Goal: Task Accomplishment & Management: Complete application form

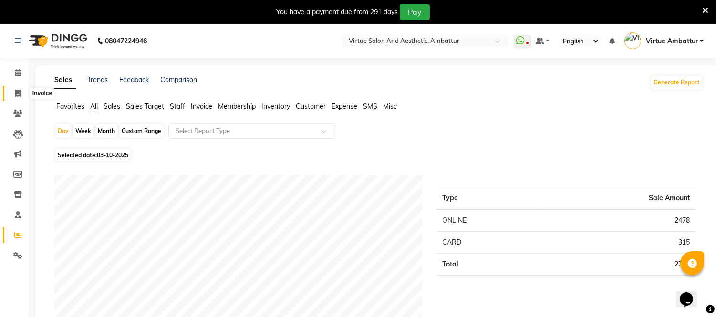
click at [17, 93] on icon at bounding box center [17, 93] width 5 height 7
select select "service"
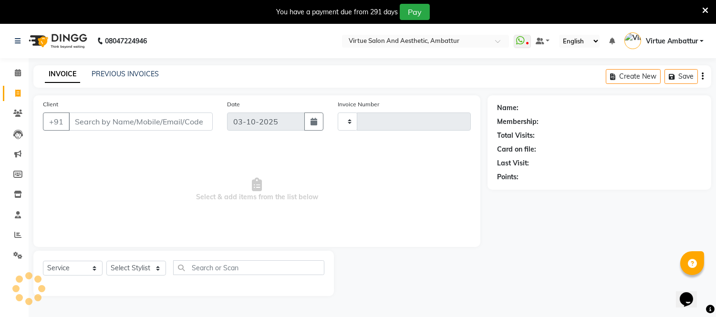
scroll to position [24, 0]
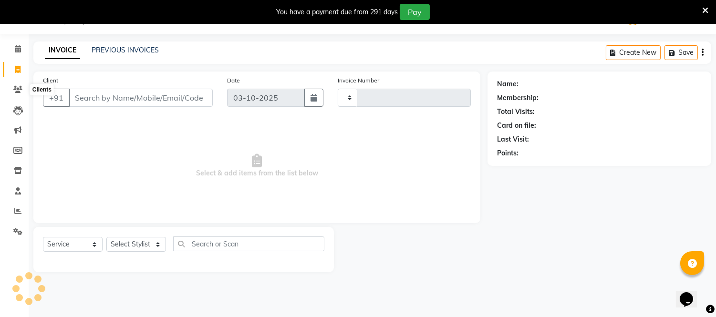
type input "3723"
select select "5237"
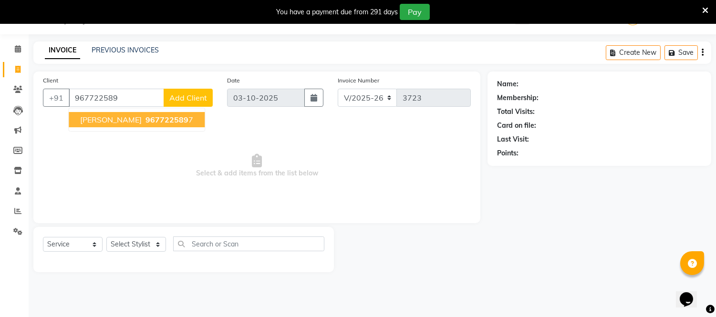
click at [150, 119] on span "967722589" at bounding box center [166, 120] width 43 height 10
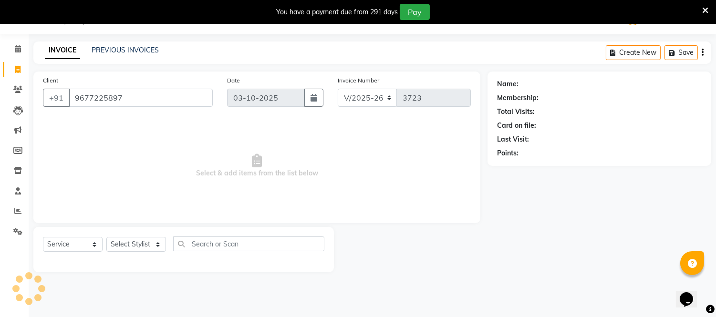
type input "9677225897"
select select "1: Object"
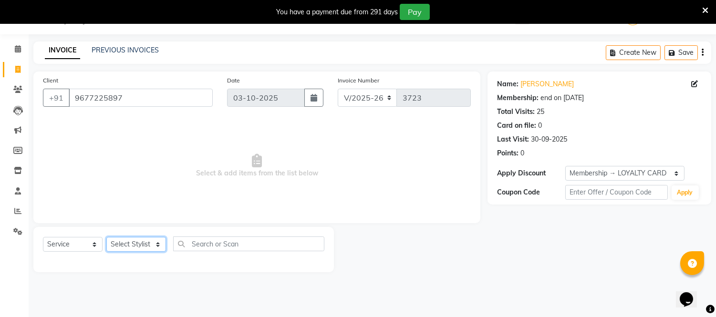
click at [154, 244] on select "Select Stylist [PERSON_NAME] [PERSON_NAME] [PERSON_NAME] [PERSON_NAME] [PERSON_…" at bounding box center [136, 244] width 60 height 15
select select "83849"
click at [106, 237] on select "Select Stylist [PERSON_NAME] [PERSON_NAME] [PERSON_NAME] [PERSON_NAME] [PERSON_…" at bounding box center [136, 244] width 60 height 15
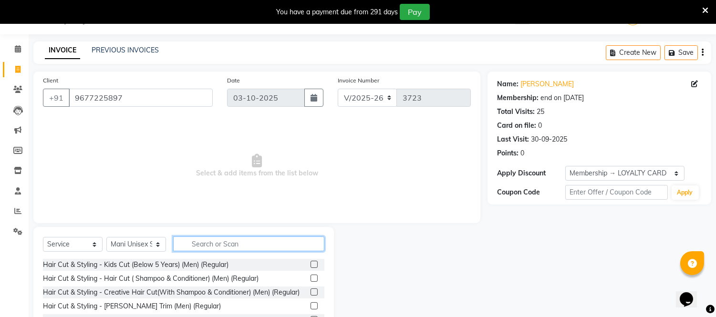
click at [215, 247] on input "text" at bounding box center [248, 244] width 151 height 15
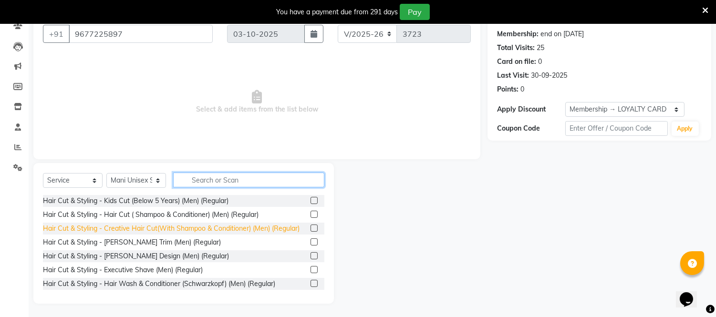
scroll to position [88, 0]
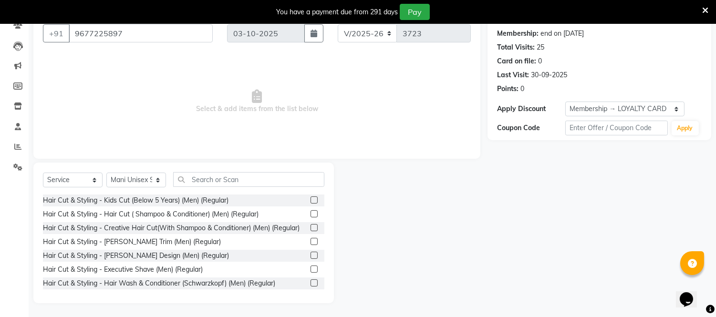
click at [310, 199] on label at bounding box center [313, 199] width 7 height 7
click at [310, 199] on input "checkbox" at bounding box center [313, 200] width 6 height 6
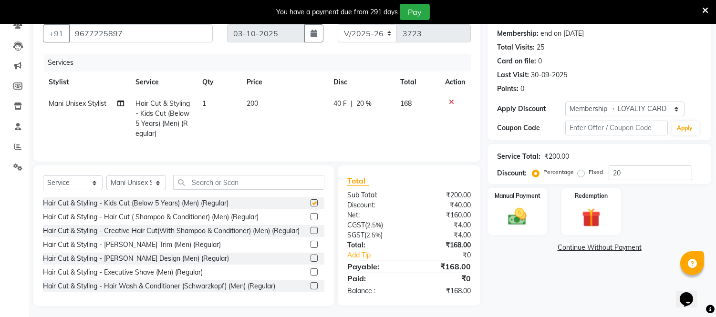
checkbox input "false"
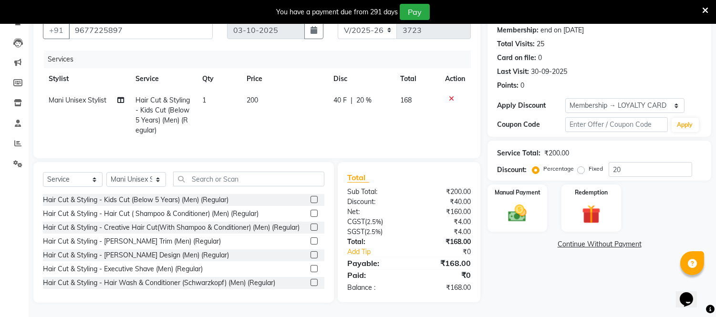
scroll to position [99, 0]
click at [641, 165] on input "20" at bounding box center [649, 169] width 83 height 15
type input "2"
click at [525, 203] on img at bounding box center [517, 214] width 31 height 22
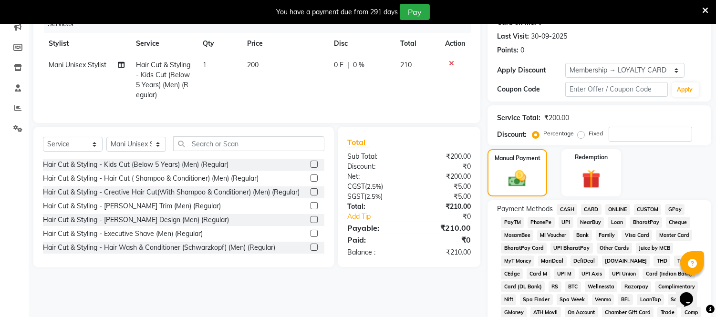
scroll to position [152, 0]
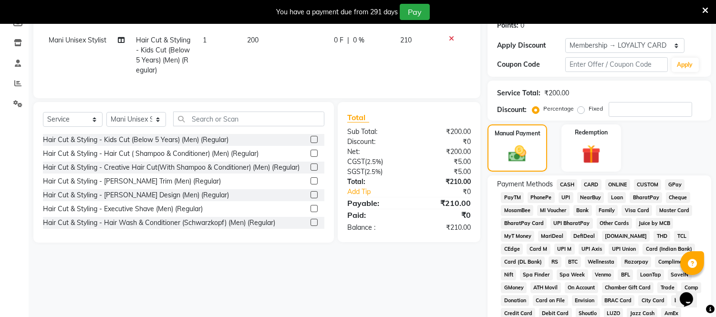
click at [617, 184] on span "ONLINE" at bounding box center [617, 184] width 25 height 11
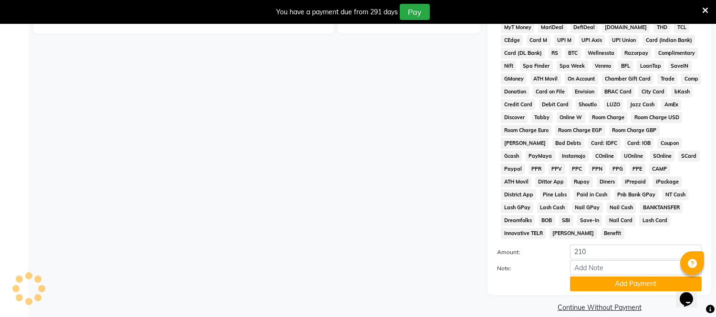
scroll to position [361, 0]
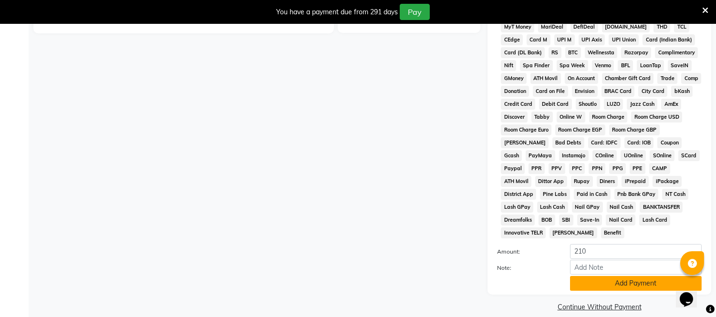
click at [612, 276] on button "Add Payment" at bounding box center [636, 283] width 132 height 15
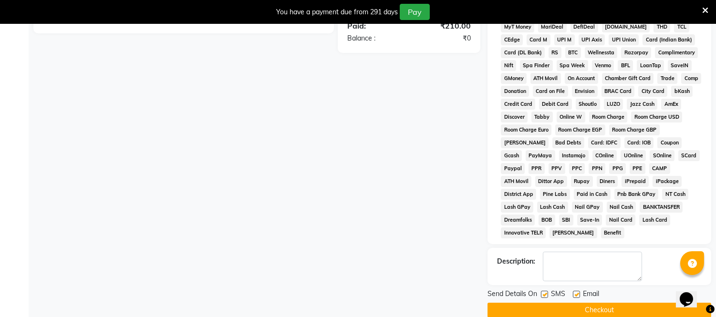
click at [606, 303] on button "Checkout" at bounding box center [599, 310] width 224 height 15
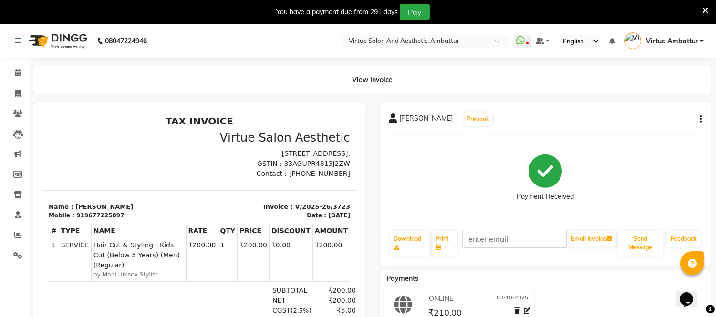
scroll to position [7, 0]
click at [13, 91] on span at bounding box center [18, 93] width 17 height 11
select select "service"
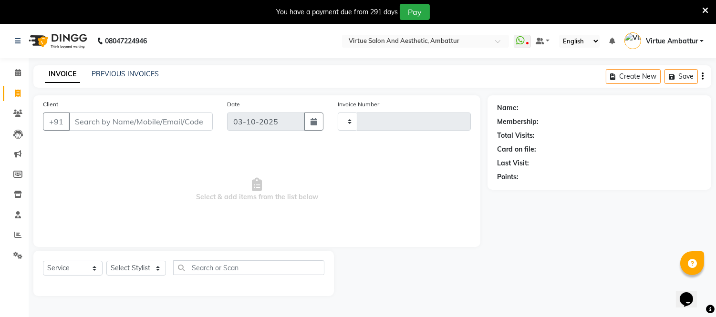
scroll to position [24, 0]
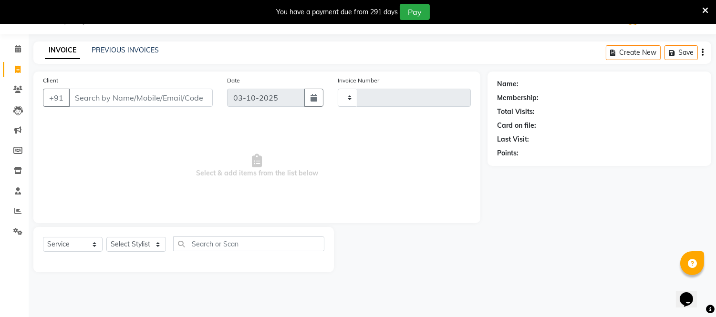
type input "3724"
select select "5237"
click at [132, 51] on link "PREVIOUS INVOICES" at bounding box center [125, 50] width 67 height 9
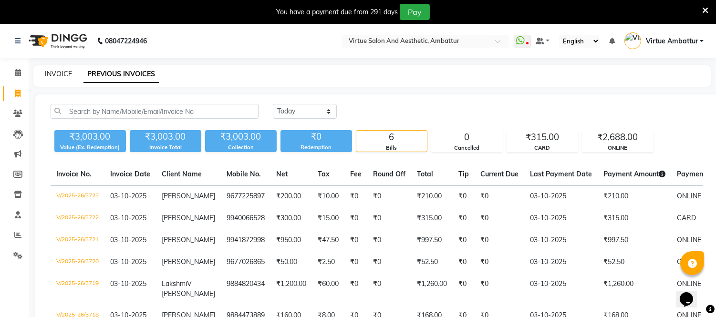
click at [55, 74] on link "INVOICE" at bounding box center [58, 74] width 27 height 9
select select "service"
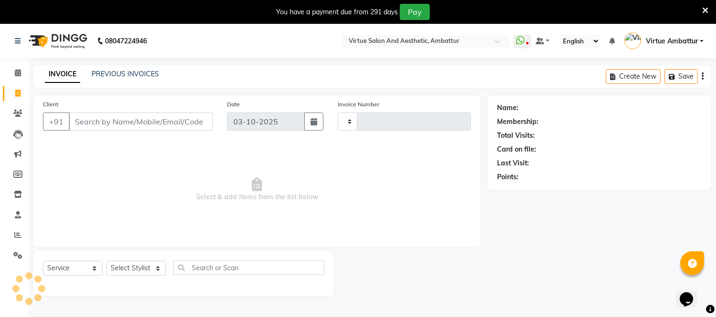
scroll to position [24, 0]
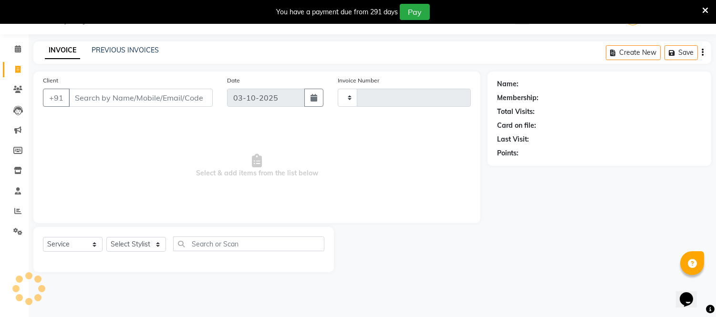
type input "3724"
select select "5237"
click at [18, 207] on span at bounding box center [18, 211] width 17 height 11
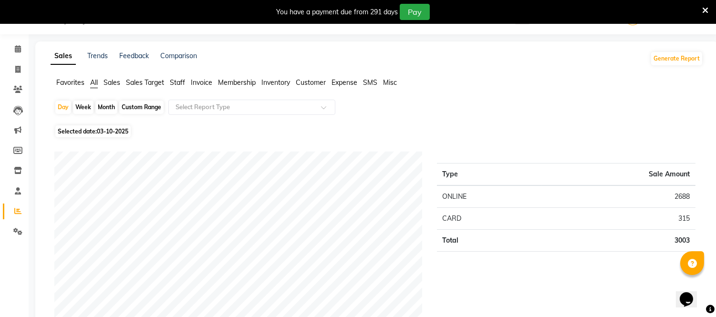
click at [116, 80] on span "Sales" at bounding box center [111, 82] width 17 height 9
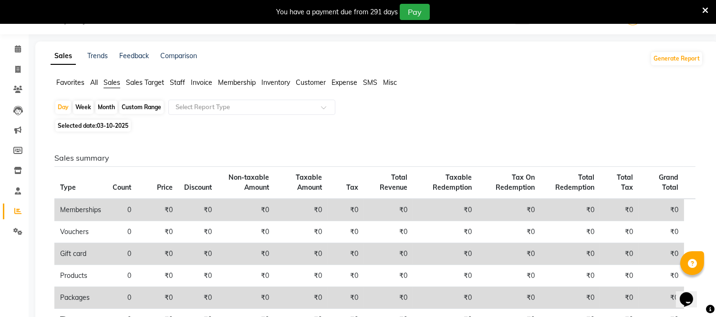
click at [182, 82] on span "Staff" at bounding box center [177, 82] width 15 height 9
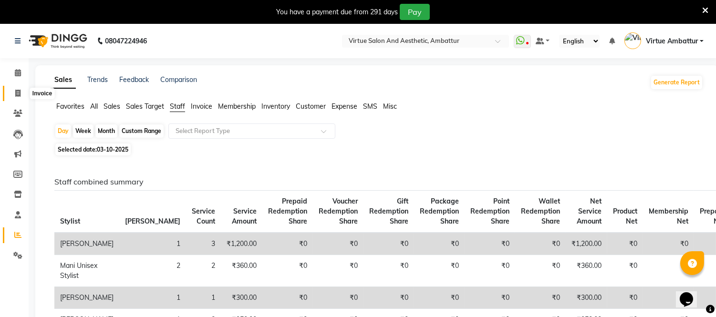
click at [22, 91] on span at bounding box center [18, 93] width 17 height 11
select select "service"
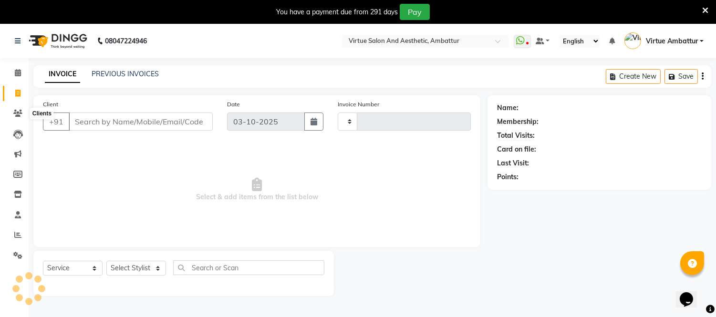
scroll to position [24, 0]
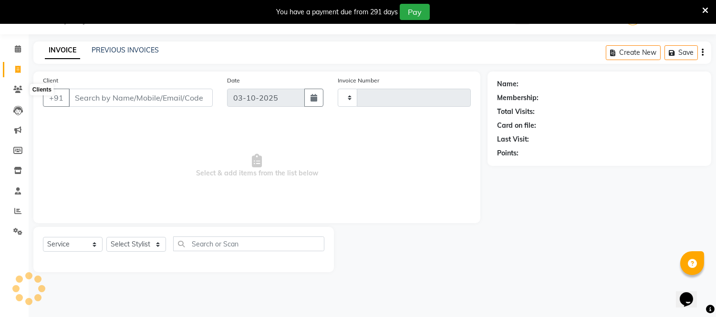
type input "3724"
select select "5237"
type input "9"
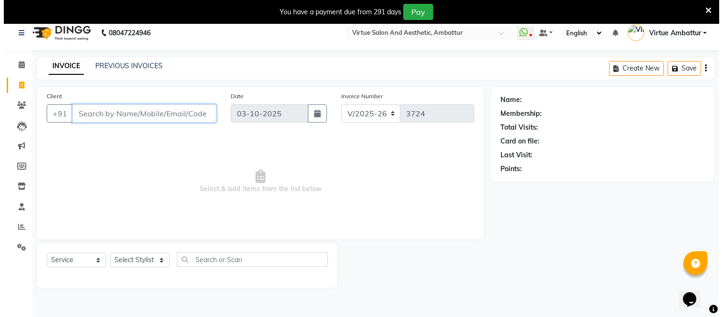
scroll to position [0, 0]
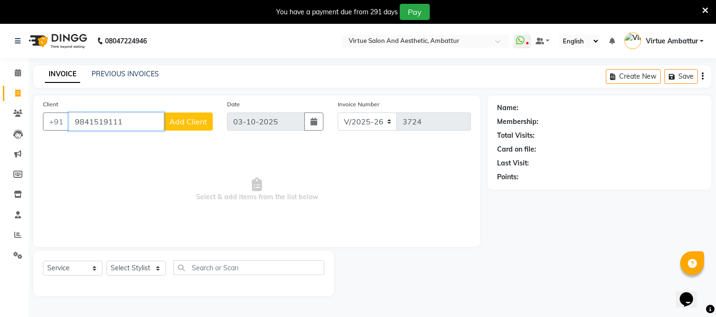
type input "9841519111"
click at [186, 122] on span "Add Client" at bounding box center [188, 122] width 38 height 10
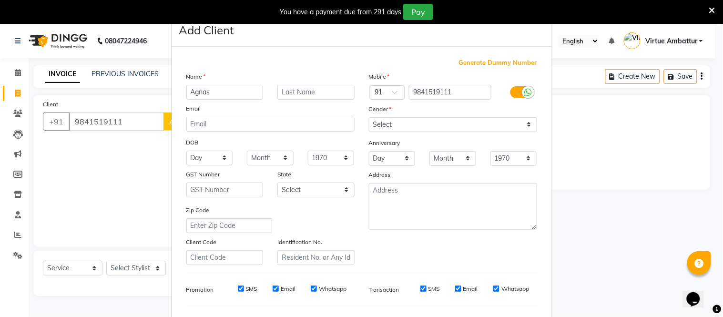
type input "Agnas"
click at [422, 126] on select "Select [DEMOGRAPHIC_DATA] [DEMOGRAPHIC_DATA] Other Prefer Not To Say" at bounding box center [453, 124] width 168 height 15
select select "[DEMOGRAPHIC_DATA]"
click at [369, 117] on select "Select [DEMOGRAPHIC_DATA] [DEMOGRAPHIC_DATA] Other Prefer Not To Say" at bounding box center [453, 124] width 168 height 15
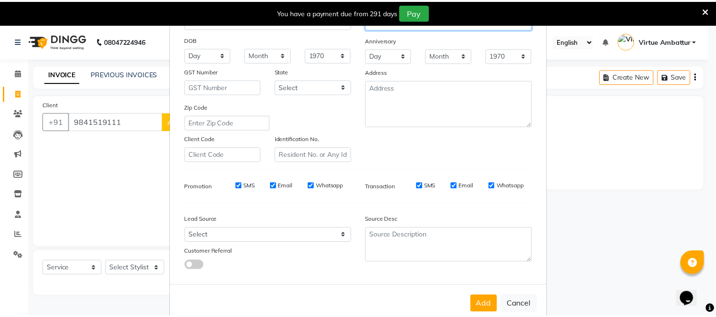
scroll to position [123, 0]
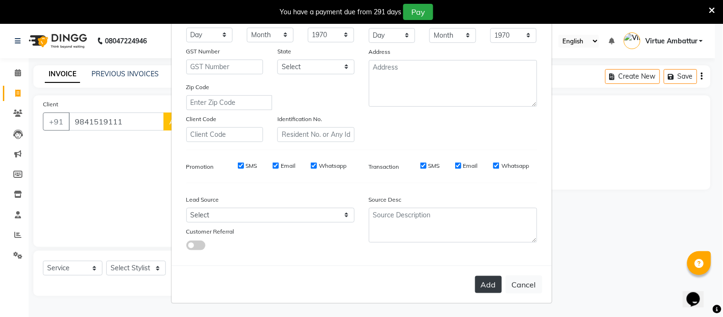
click at [480, 285] on button "Add" at bounding box center [488, 284] width 27 height 17
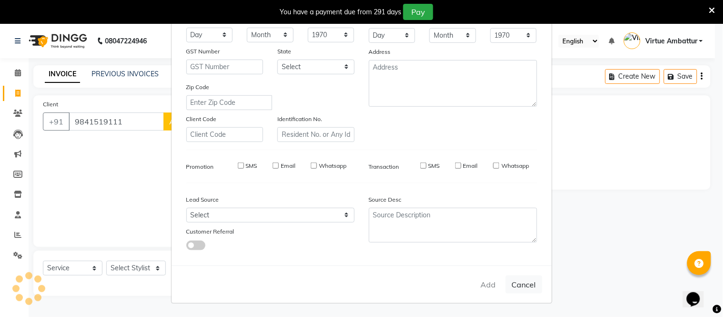
select select
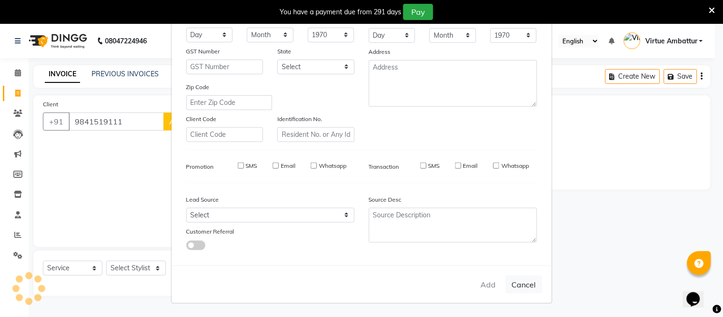
select select
checkbox input "false"
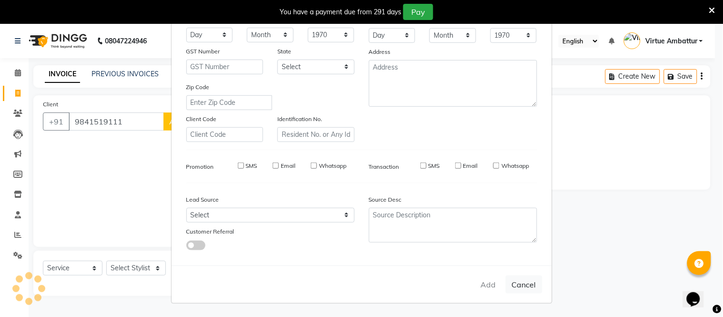
checkbox input "false"
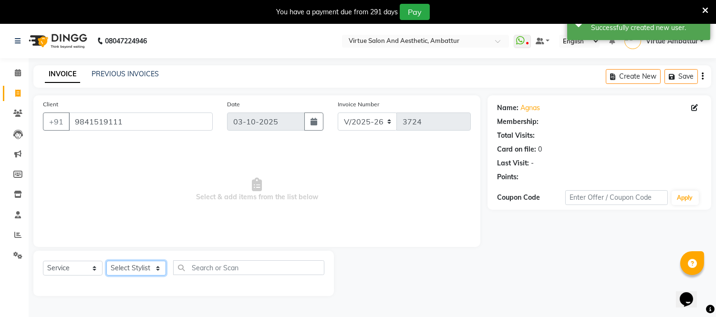
click at [154, 264] on select "Select Stylist [PERSON_NAME] [PERSON_NAME] [PERSON_NAME] [PERSON_NAME] [PERSON_…" at bounding box center [136, 268] width 60 height 15
select select "67162"
click at [106, 261] on select "Select Stylist [PERSON_NAME] [PERSON_NAME] [PERSON_NAME] [PERSON_NAME] [PERSON_…" at bounding box center [136, 268] width 60 height 15
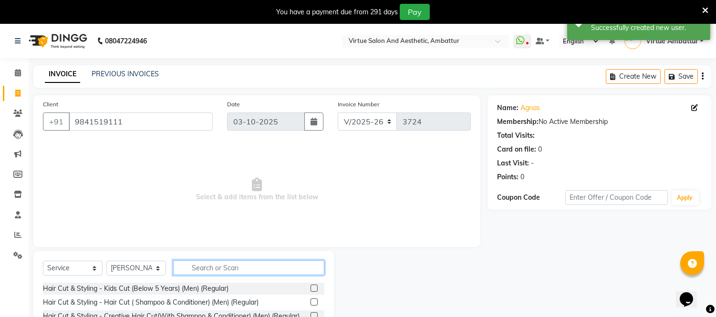
click at [192, 263] on input "text" at bounding box center [248, 267] width 151 height 15
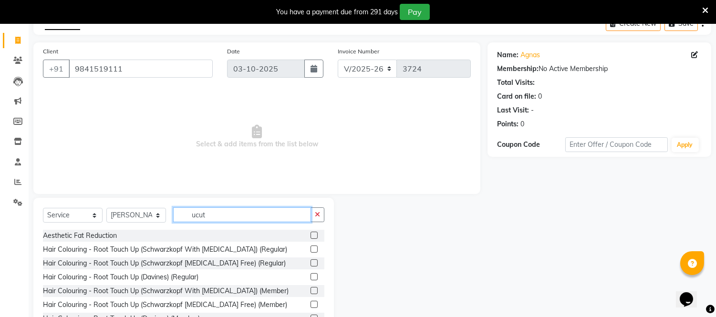
scroll to position [24, 0]
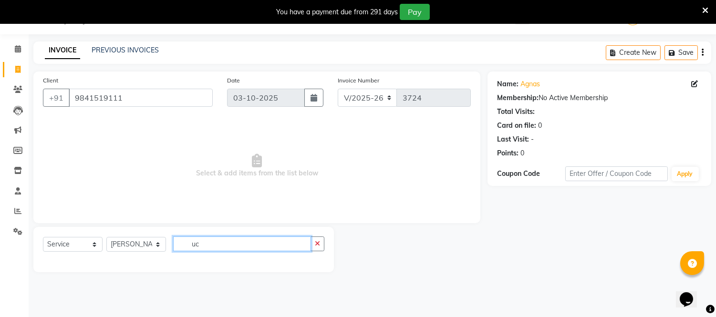
type input "u"
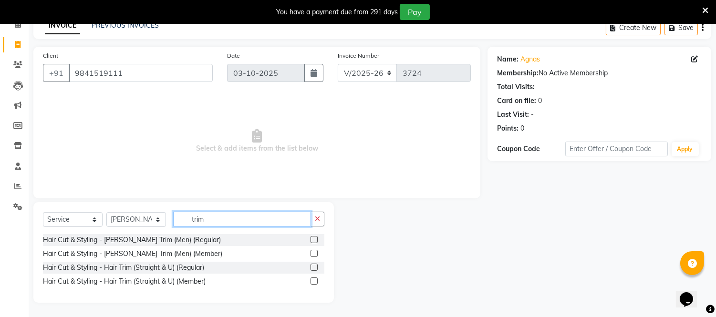
scroll to position [49, 0]
type input "trim"
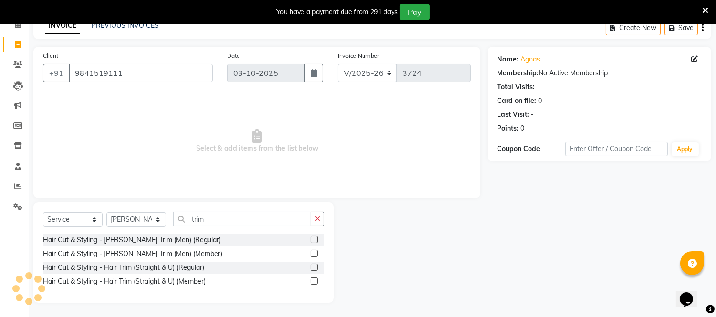
click at [313, 267] on label at bounding box center [313, 267] width 7 height 7
click at [313, 267] on input "checkbox" at bounding box center [313, 268] width 6 height 6
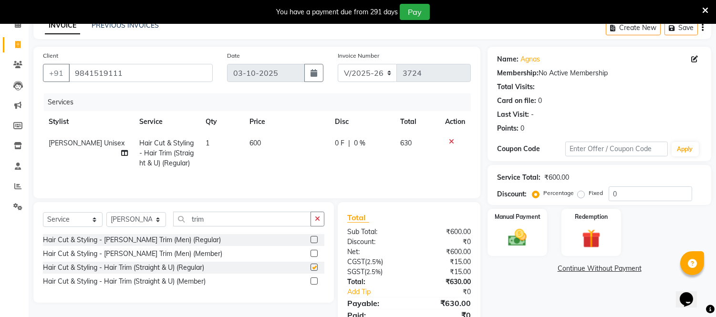
checkbox input "false"
click at [253, 141] on span "600" at bounding box center [254, 143] width 11 height 9
select select "67162"
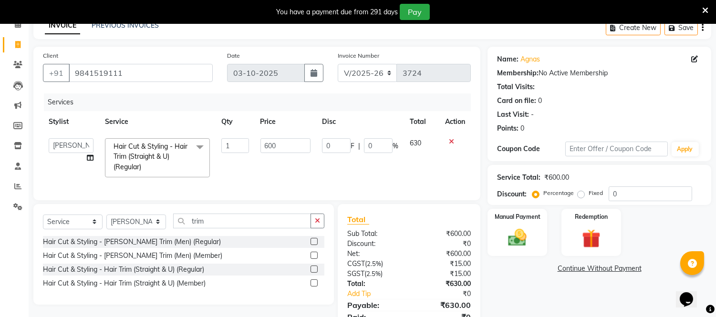
click at [281, 156] on td "600" at bounding box center [286, 158] width 62 height 51
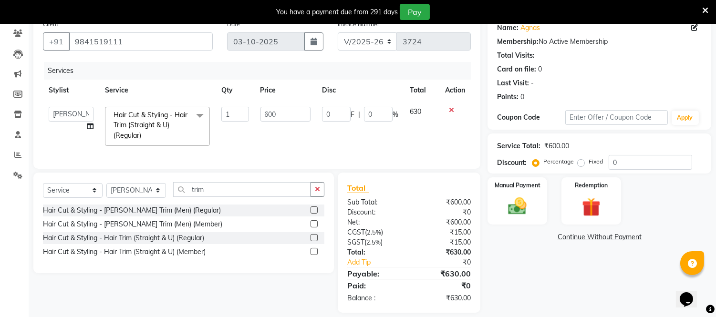
scroll to position [98, 0]
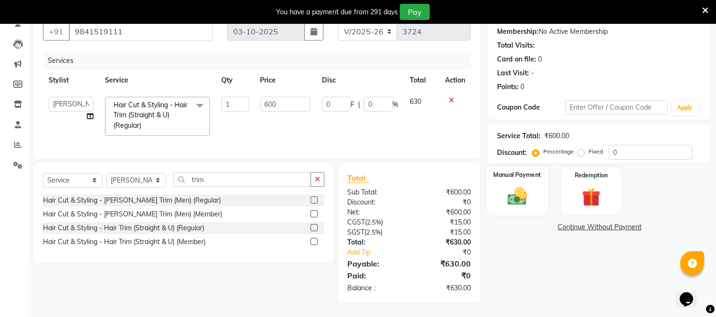
click at [525, 185] on img at bounding box center [517, 196] width 31 height 22
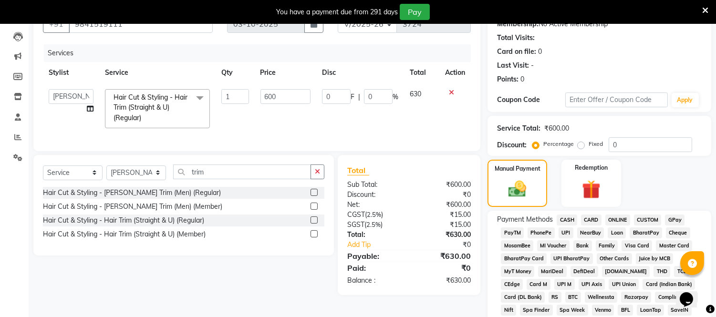
click at [609, 219] on span "ONLINE" at bounding box center [617, 220] width 25 height 11
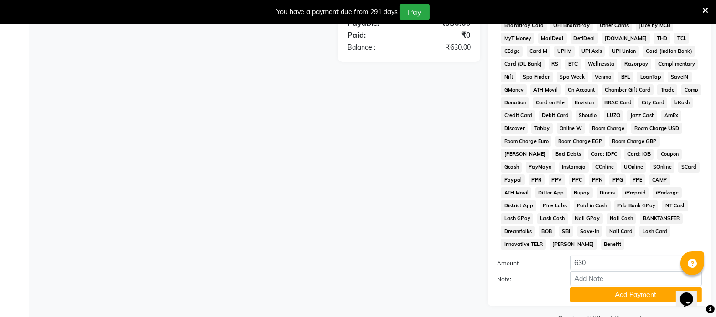
scroll to position [342, 0]
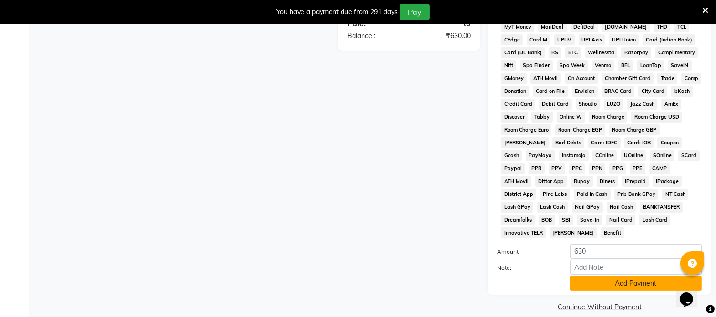
click at [600, 276] on button "Add Payment" at bounding box center [636, 283] width 132 height 15
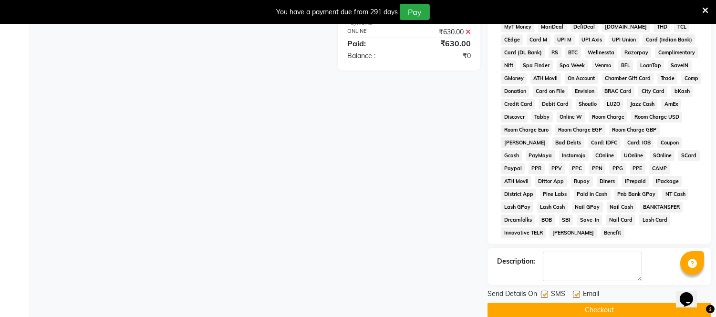
click at [591, 303] on button "Checkout" at bounding box center [599, 310] width 224 height 15
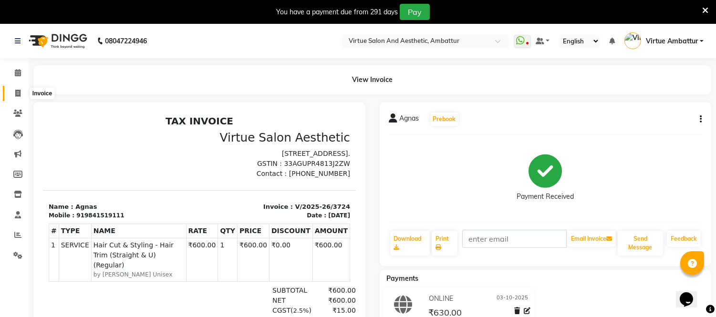
click at [19, 92] on icon at bounding box center [17, 93] width 5 height 7
select select "service"
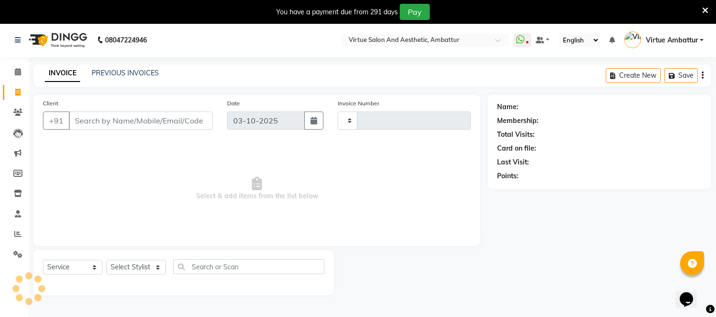
scroll to position [24, 0]
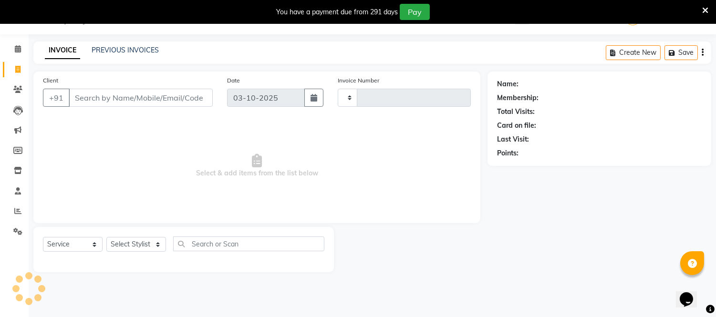
type input "3725"
select select "5237"
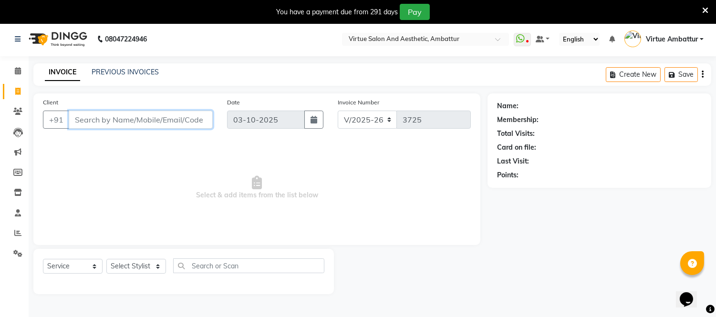
scroll to position [0, 0]
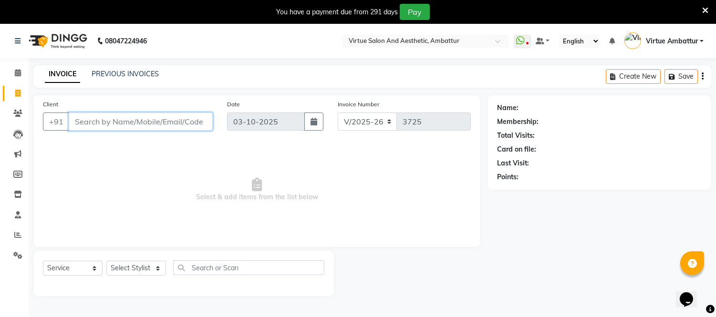
paste input "8608578807"
type input "8"
click at [131, 70] on link "PREVIOUS INVOICES" at bounding box center [125, 74] width 67 height 9
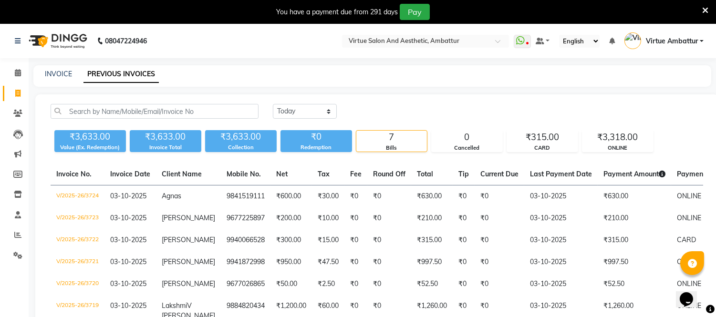
click at [68, 62] on div "08047224946 Select Location × Virtue Salon And Aesthetic, Ambattur WhatsApp Sta…" at bounding box center [358, 212] width 716 height 377
click at [62, 72] on link "INVOICE" at bounding box center [58, 74] width 27 height 9
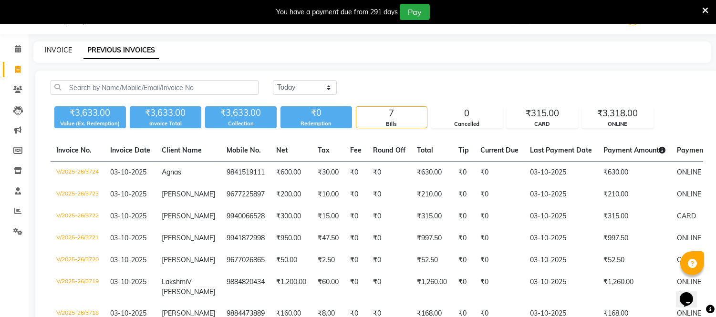
select select "service"
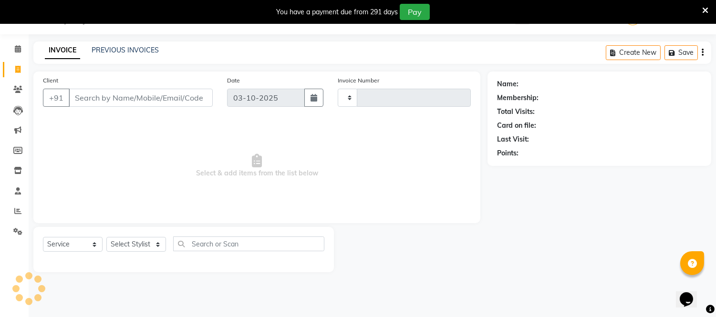
type input "3725"
select select "5237"
